Goal: Task Accomplishment & Management: Manage account settings

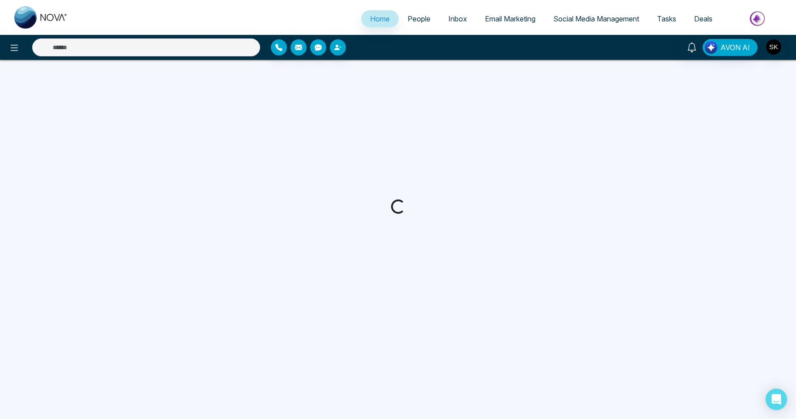
select select "*"
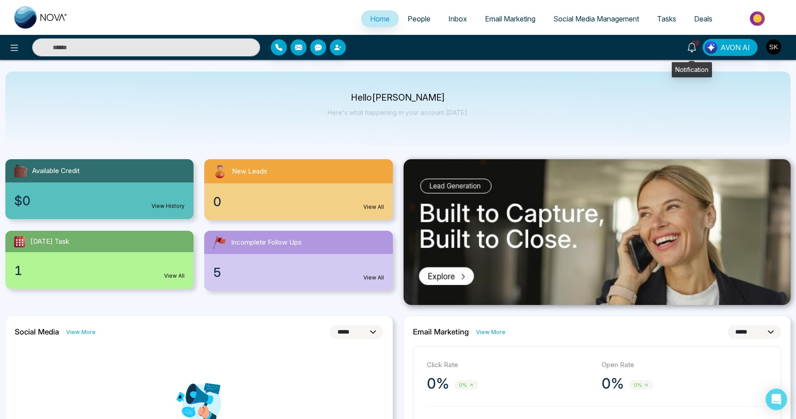
click at [691, 45] on icon at bounding box center [692, 47] width 10 height 10
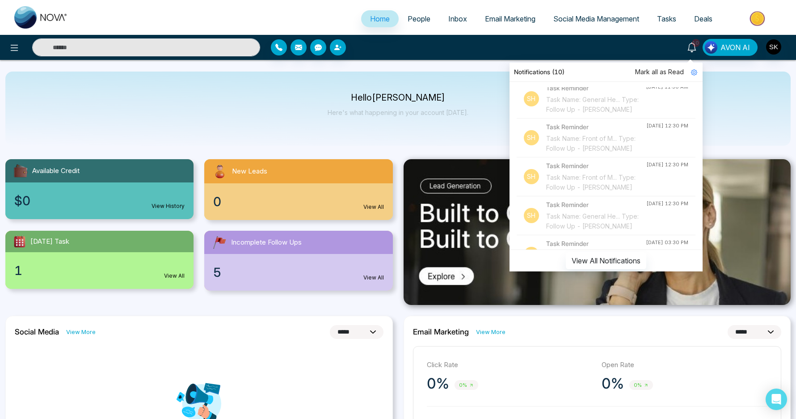
scroll to position [416, 0]
click at [584, 76] on div "Task Name: General He... Type: Follow Up - [PERSON_NAME] [PERSON_NAME]" at bounding box center [596, 60] width 100 height 29
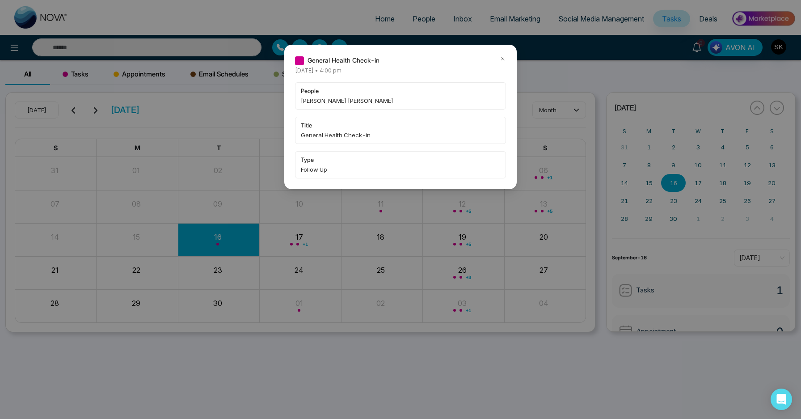
click at [304, 101] on span "[PERSON_NAME] [PERSON_NAME]" at bounding box center [400, 100] width 199 height 9
copy span "Arun"
click at [507, 58] on div "General Health Check-in [DATE] • 4:00 pm people [PERSON_NAME] [PERSON_NAME] tit…" at bounding box center [400, 117] width 232 height 144
click at [504, 57] on icon at bounding box center [503, 58] width 6 height 6
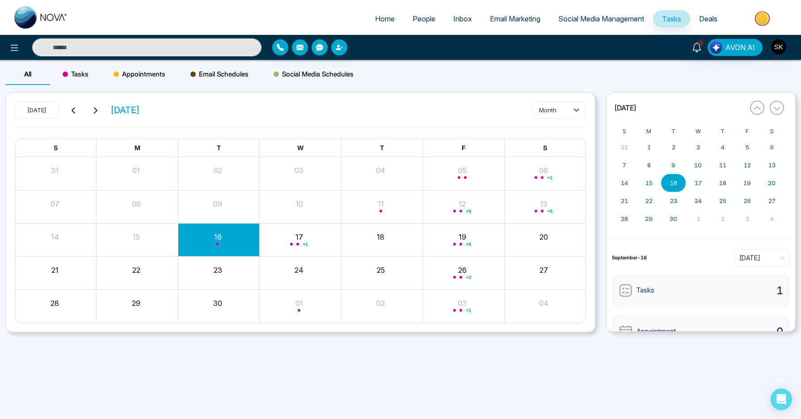
click at [139, 52] on input "text" at bounding box center [146, 47] width 229 height 18
paste input "****"
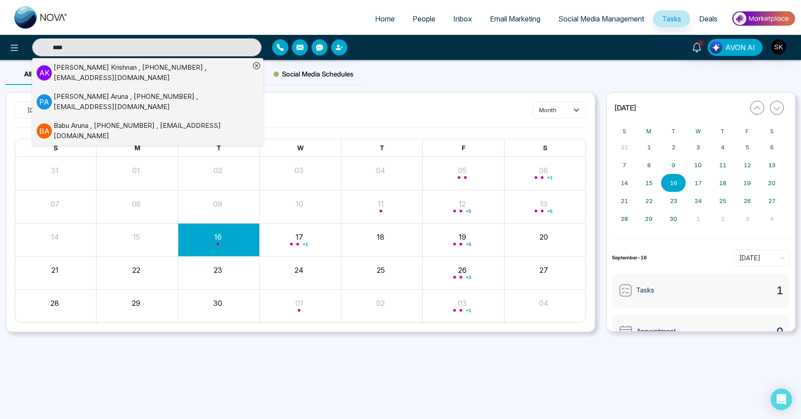
type input "****"
click at [171, 69] on div "[PERSON_NAME] [PERSON_NAME] , [PHONE_NUMBER] , [EMAIL_ADDRESS][DOMAIN_NAME]" at bounding box center [152, 73] width 196 height 20
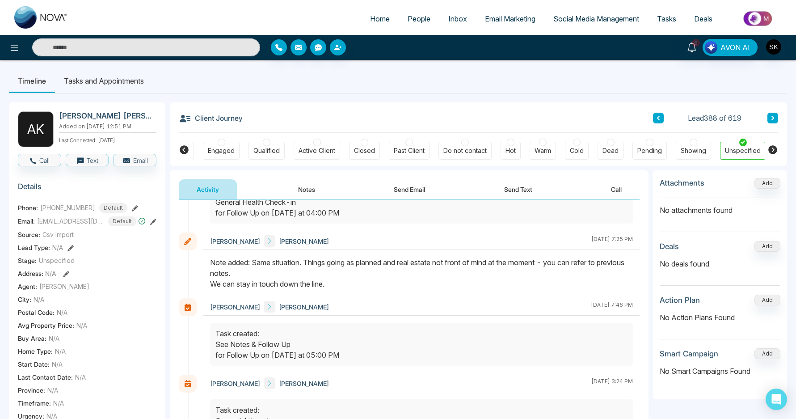
scroll to position [44, 0]
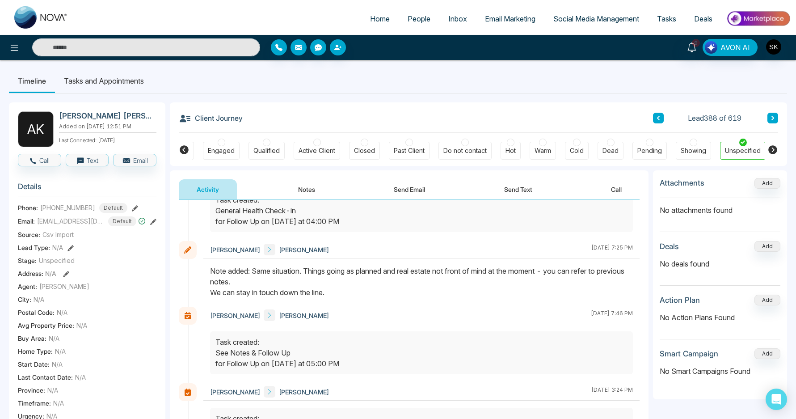
click at [351, 268] on div "Note added: Same situation. Things going as planned and real estate not front o…" at bounding box center [421, 281] width 423 height 32
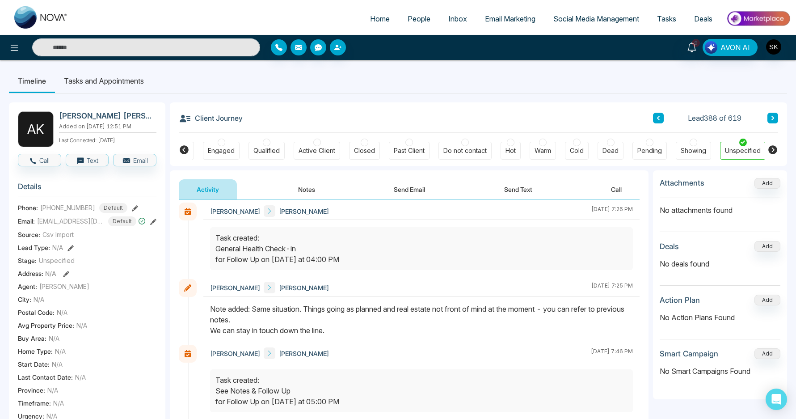
scroll to position [0, 0]
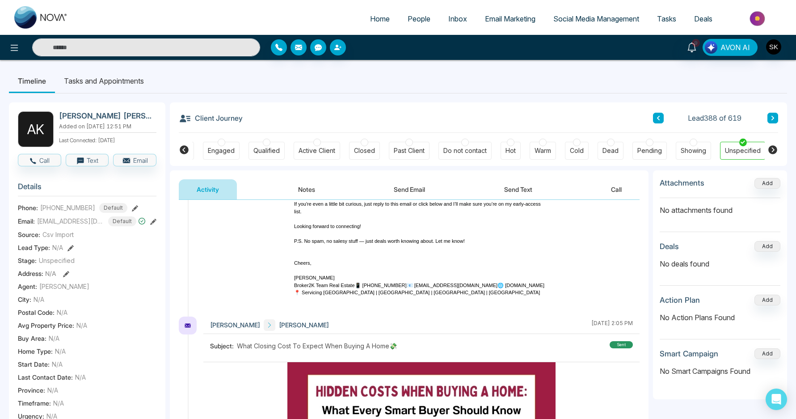
click at [311, 191] on button "Notes" at bounding box center [306, 189] width 53 height 20
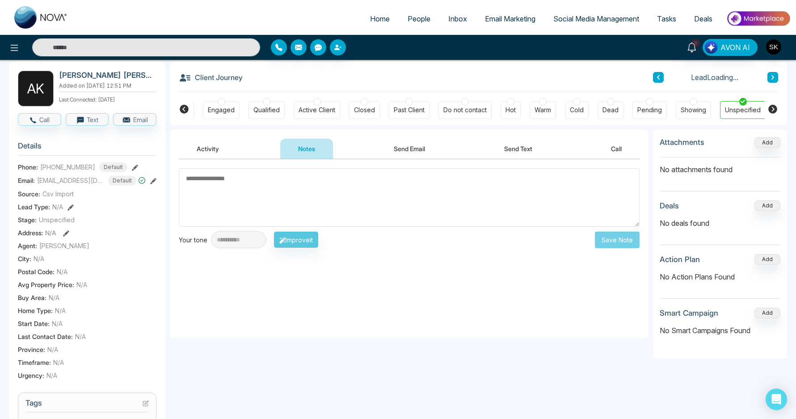
scroll to position [155, 0]
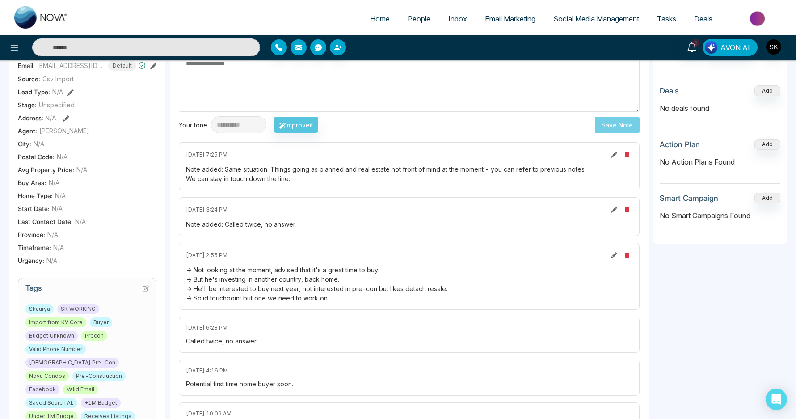
click at [306, 267] on div "-> Not looking at the moment, advised that it's a great time to buy. -> But he'…" at bounding box center [409, 284] width 446 height 38
click at [296, 282] on div "-> Not looking at the moment, advised that it's a great time to buy. -> But he'…" at bounding box center [409, 284] width 446 height 38
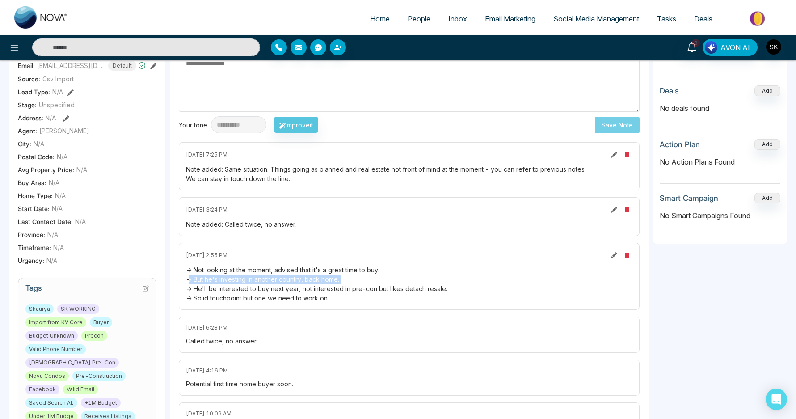
click at [296, 282] on div "-> Not looking at the moment, advised that it's a great time to buy. -> But he'…" at bounding box center [409, 284] width 446 height 38
click at [292, 292] on div "-> Not looking at the moment, advised that it's a great time to buy. -> But he'…" at bounding box center [409, 284] width 446 height 38
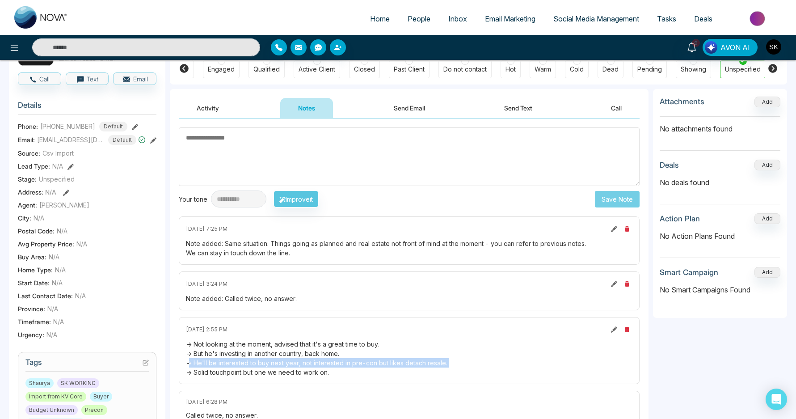
scroll to position [0, 0]
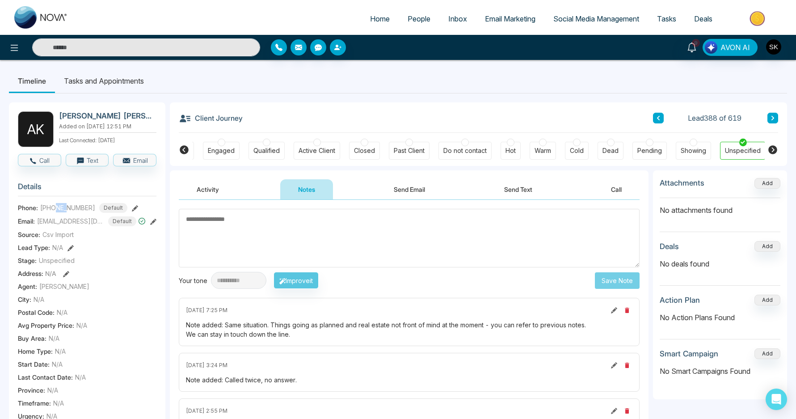
drag, startPoint x: 56, startPoint y: 208, endPoint x: 67, endPoint y: 209, distance: 11.2
click at [67, 209] on span "[PHONE_NUMBER]" at bounding box center [67, 207] width 55 height 9
click at [243, 246] on textarea at bounding box center [409, 238] width 461 height 59
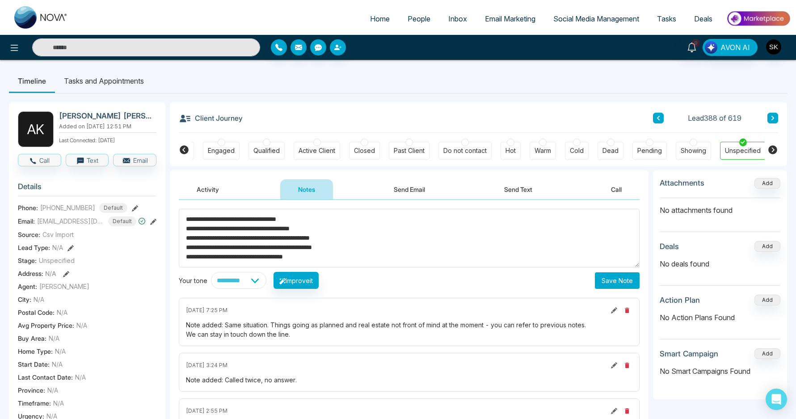
type textarea "**********"
click at [618, 276] on button "Save Note" at bounding box center [617, 280] width 45 height 17
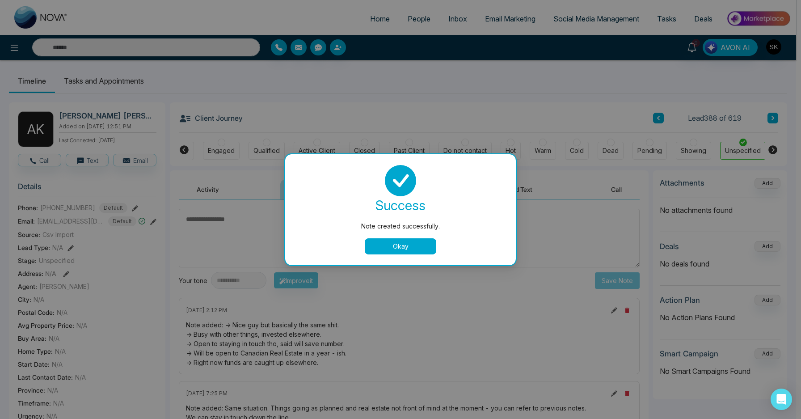
click at [409, 239] on button "Okay" at bounding box center [400, 246] width 71 height 16
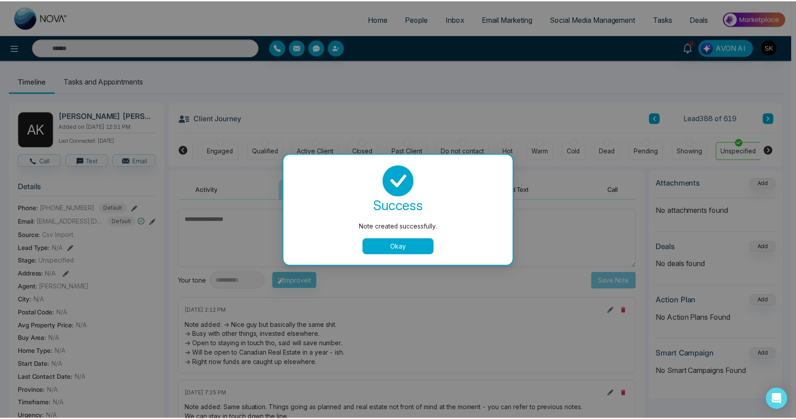
scroll to position [0, 83]
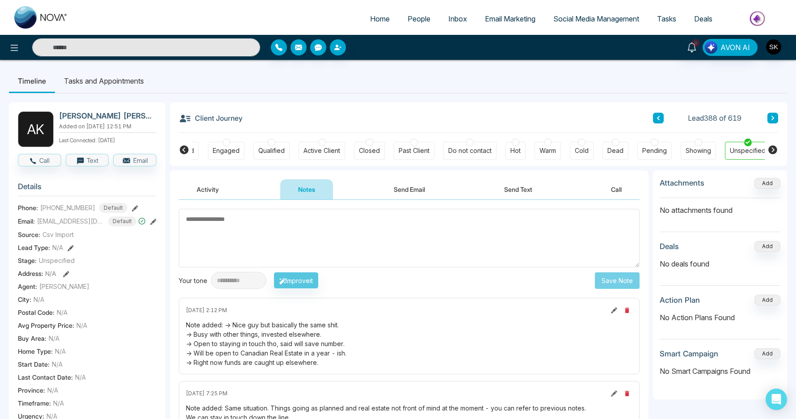
click at [137, 82] on li "Tasks and Appointments" at bounding box center [104, 81] width 98 height 24
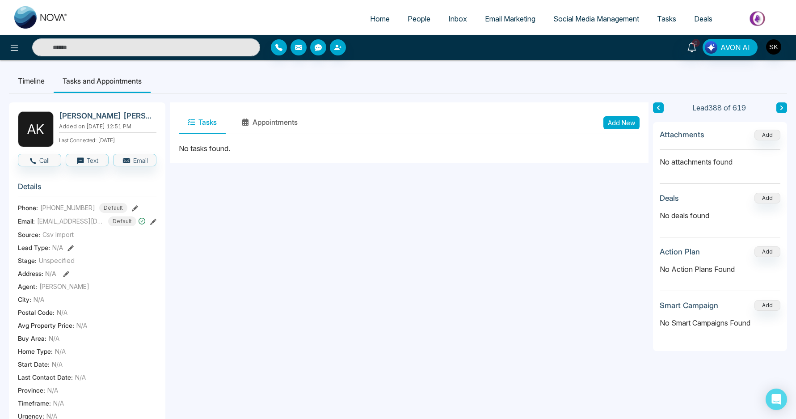
click at [618, 124] on button "Add New" at bounding box center [621, 122] width 36 height 13
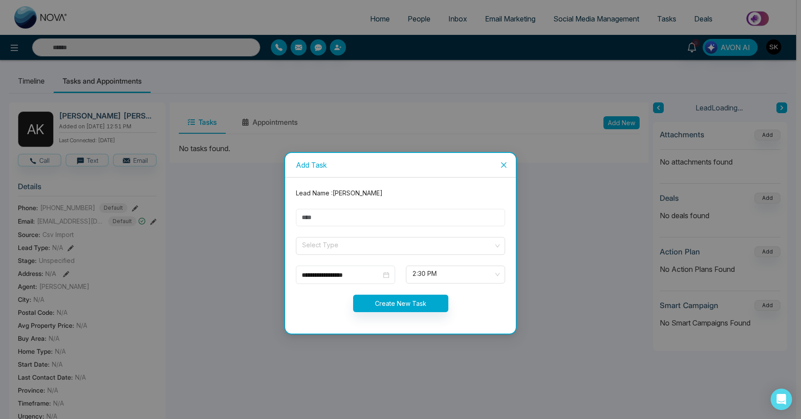
click at [375, 219] on input "text" at bounding box center [400, 217] width 209 height 17
type input "**********"
click at [351, 248] on input "search" at bounding box center [397, 243] width 192 height 13
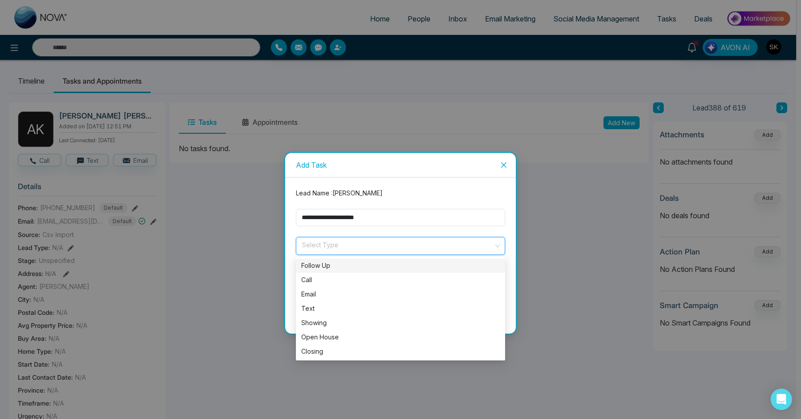
click at [346, 262] on div "Follow Up" at bounding box center [400, 265] width 198 height 10
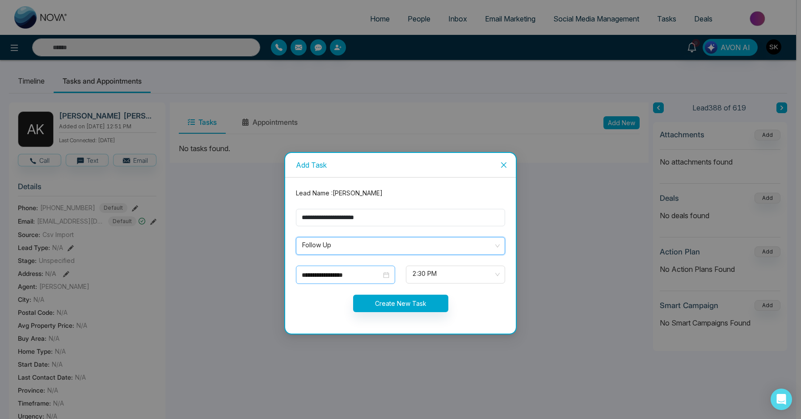
click at [340, 272] on input "**********" at bounding box center [342, 275] width 80 height 10
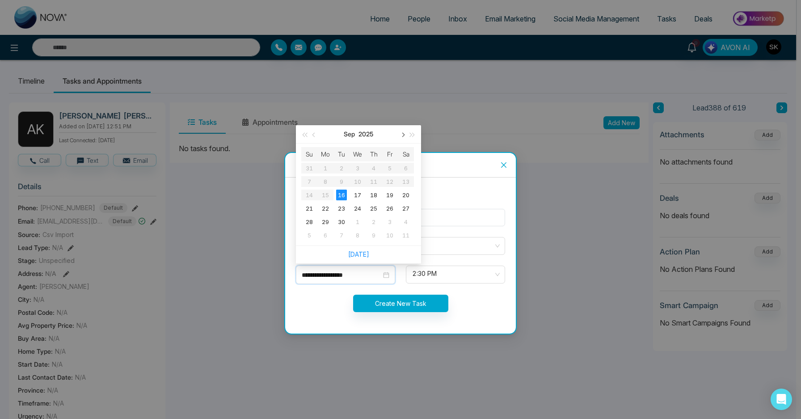
click at [403, 137] on button "button" at bounding box center [402, 134] width 10 height 18
type input "**********"
click at [391, 225] on div "31" at bounding box center [389, 221] width 11 height 11
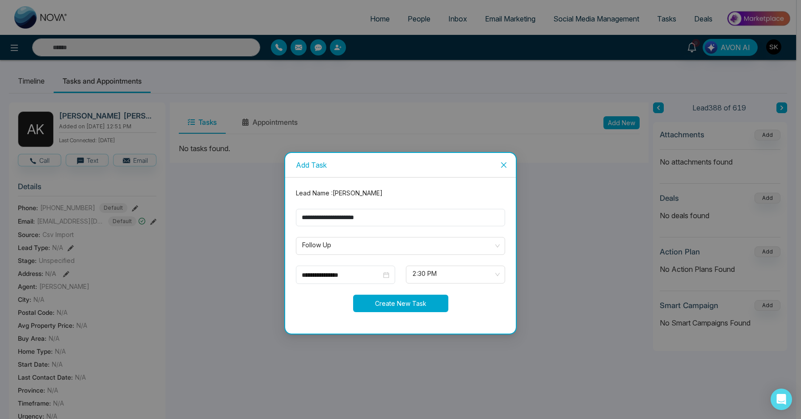
click at [415, 302] on button "Create New Task" at bounding box center [400, 302] width 95 height 17
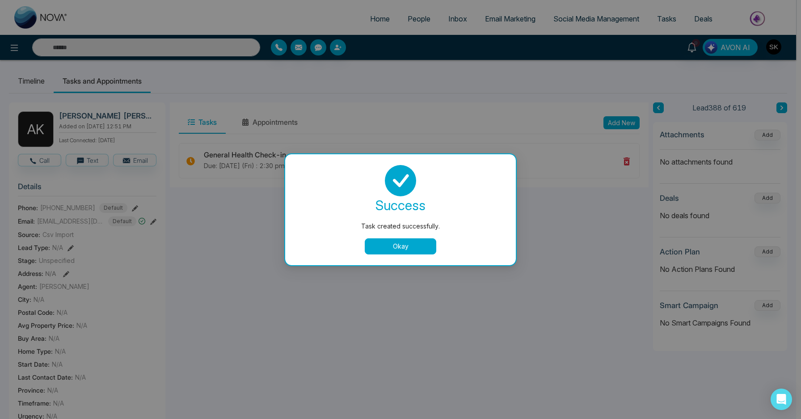
click at [385, 253] on button "Okay" at bounding box center [400, 246] width 71 height 16
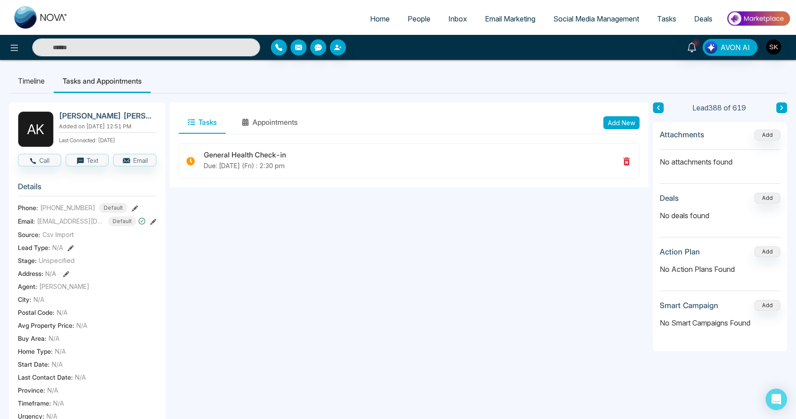
click at [694, 54] on div "9" at bounding box center [691, 47] width 21 height 17
click at [694, 53] on link "9" at bounding box center [691, 47] width 21 height 16
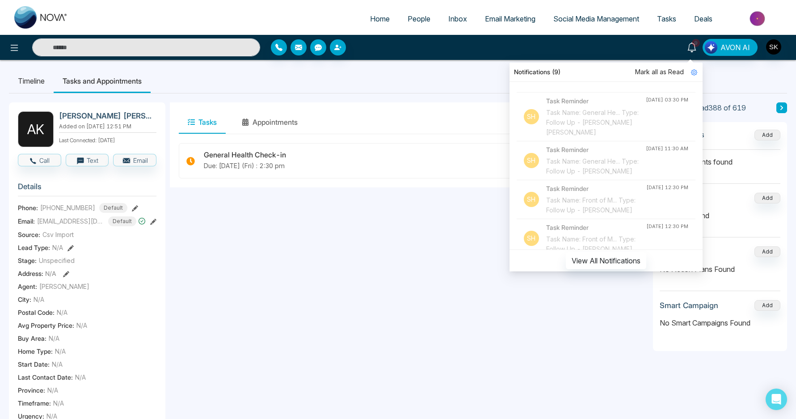
scroll to position [353, 0]
click at [583, 90] on div "Task Name: General He... Type: Follow Up - [PERSON_NAME] W" at bounding box center [596, 81] width 100 height 20
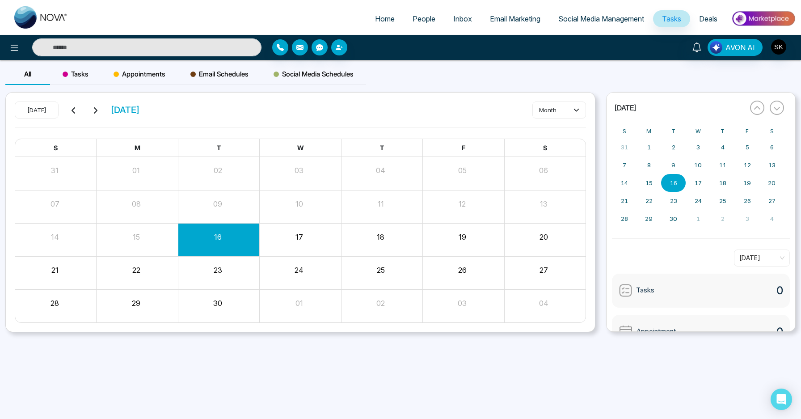
click at [225, 53] on input "text" at bounding box center [146, 47] width 229 height 18
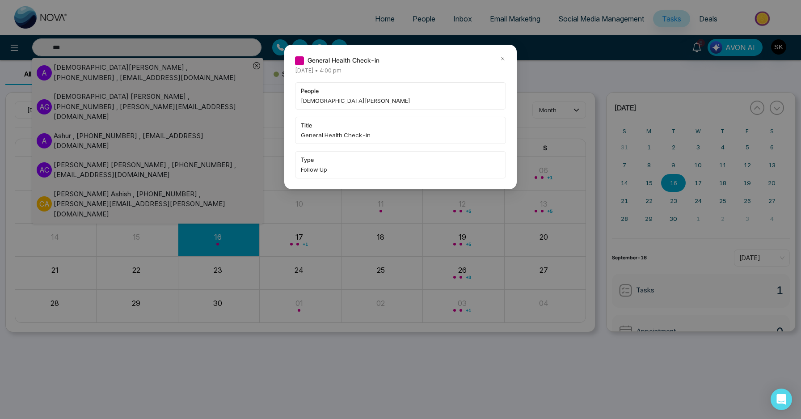
type input "***"
click at [181, 73] on div "General Health Check-in [DATE] • 4:00 pm people [PERSON_NAME] W title General H…" at bounding box center [400, 209] width 801 height 419
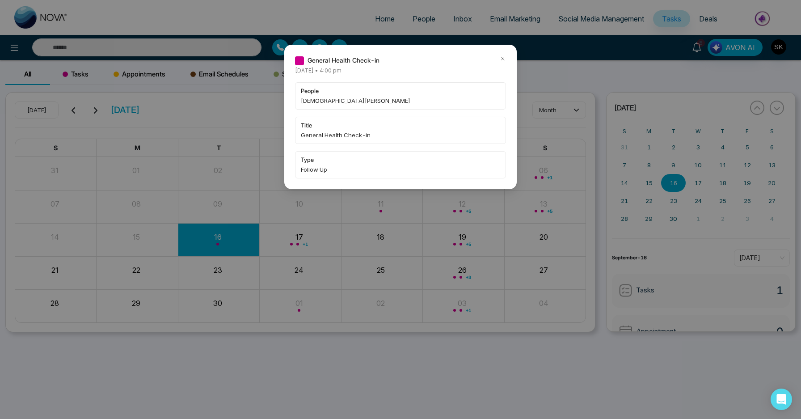
click at [500, 57] on icon at bounding box center [503, 58] width 6 height 6
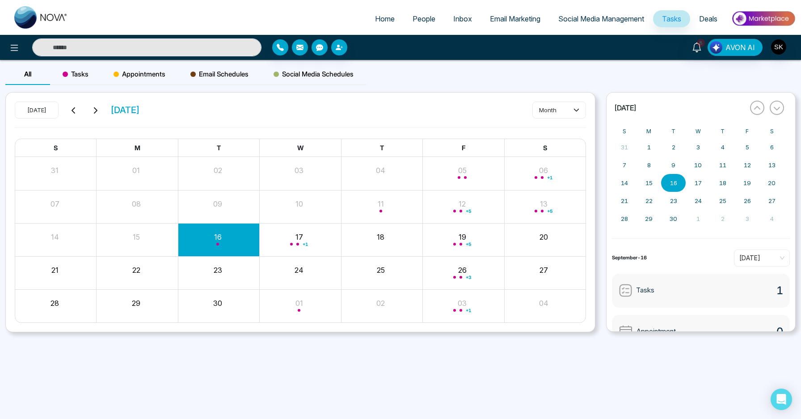
click at [185, 49] on input "text" at bounding box center [146, 47] width 229 height 18
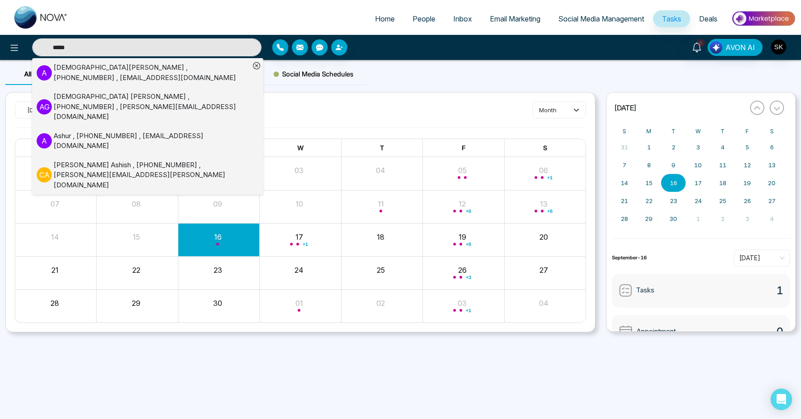
type input "****"
click at [197, 73] on div "[PERSON_NAME] , [PHONE_NUMBER] , [EMAIL_ADDRESS][DOMAIN_NAME]" at bounding box center [152, 73] width 196 height 20
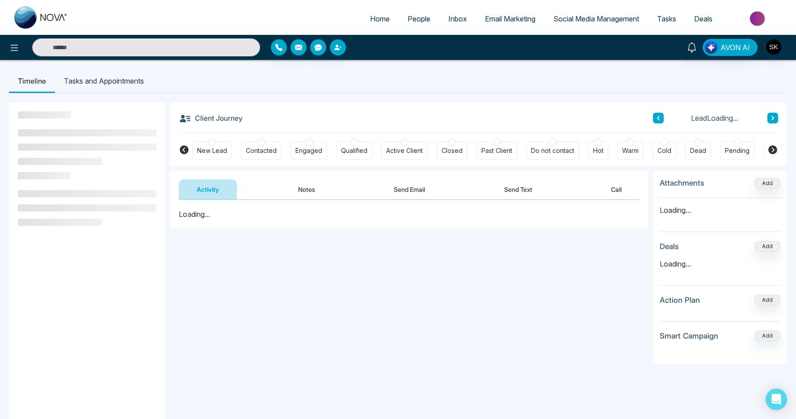
click at [291, 197] on button "Notes" at bounding box center [306, 189] width 53 height 20
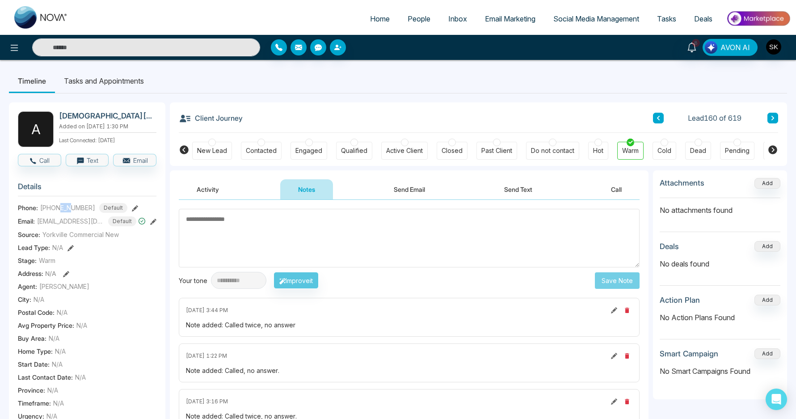
drag, startPoint x: 61, startPoint y: 206, endPoint x: 73, endPoint y: 205, distance: 11.7
click at [73, 205] on span "[PHONE_NUMBER]" at bounding box center [67, 207] width 55 height 9
click at [347, 232] on textarea at bounding box center [409, 238] width 461 height 59
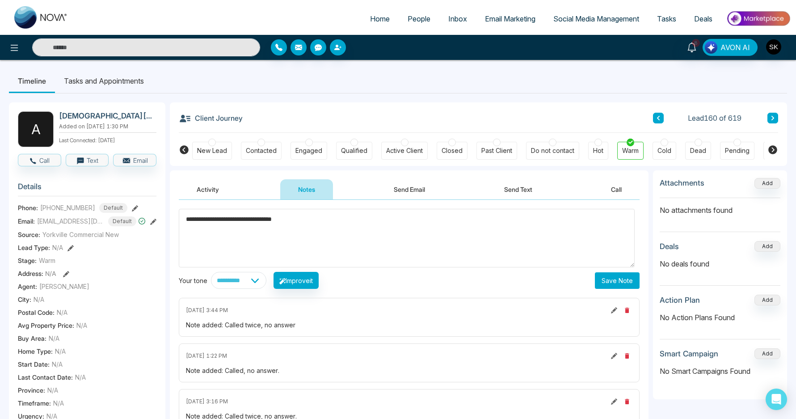
type textarea "**********"
click at [617, 284] on button "Save Note" at bounding box center [617, 280] width 45 height 17
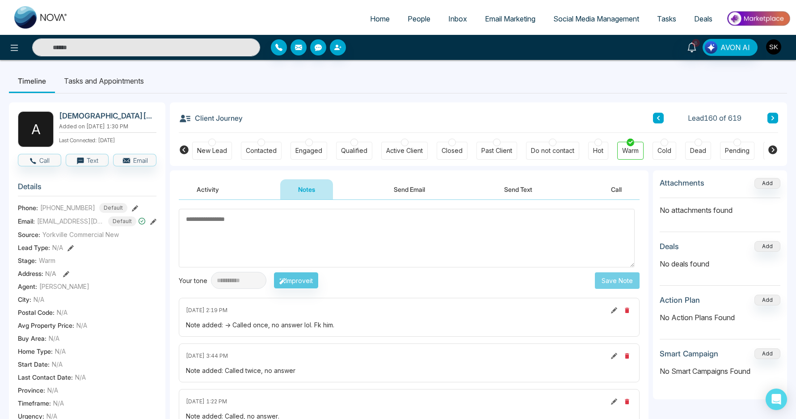
click at [777, 44] on img "button" at bounding box center [773, 46] width 15 height 15
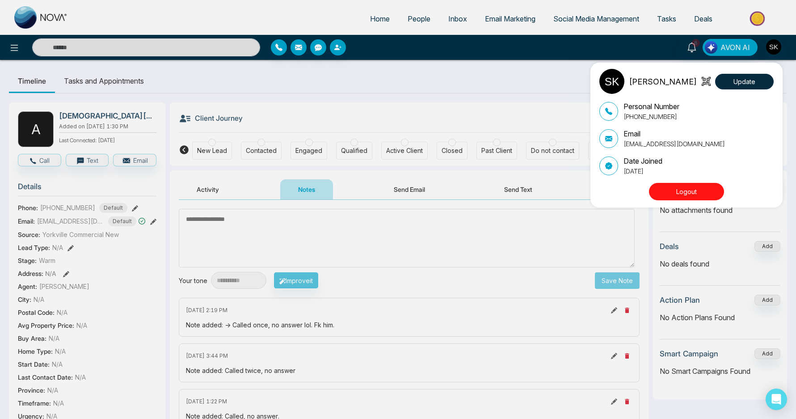
click at [691, 53] on div "[PERSON_NAME] Update Personal Number [PHONE_NUMBER] Email [EMAIL_ADDRESS][DOMAI…" at bounding box center [398, 209] width 796 height 419
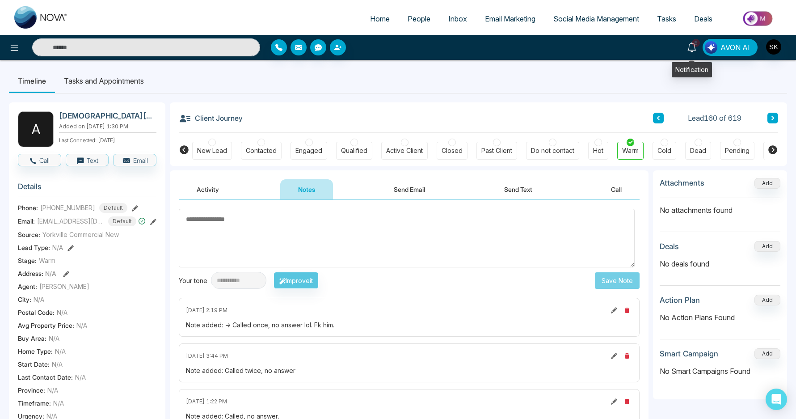
click at [693, 47] on icon at bounding box center [692, 47] width 10 height 10
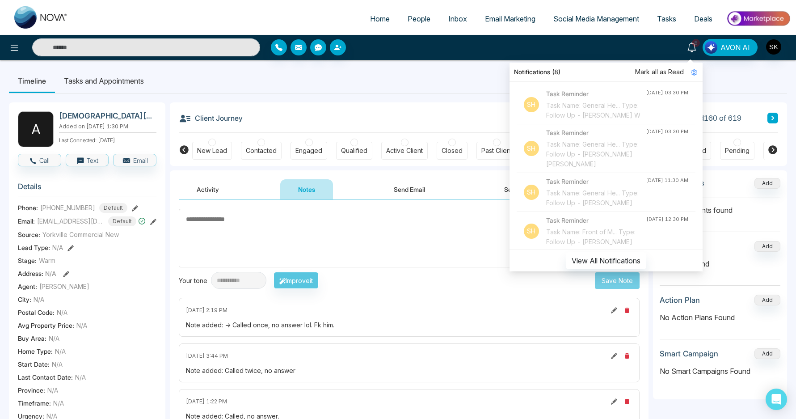
scroll to position [291, 0]
